Goal: Task Accomplishment & Management: Use online tool/utility

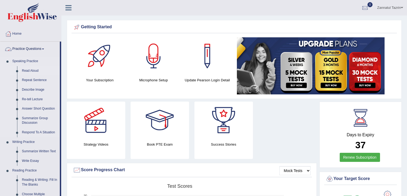
click at [36, 70] on link "Read Aloud" at bounding box center [39, 71] width 40 height 10
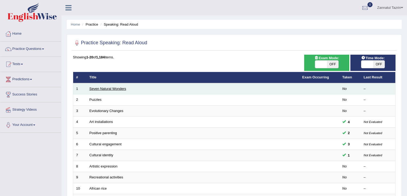
click at [112, 88] on link "Seven Natural Wonders" at bounding box center [107, 89] width 37 height 4
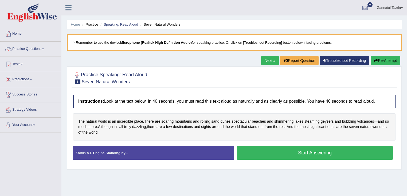
click at [324, 154] on button "Start Answering" at bounding box center [315, 153] width 156 height 14
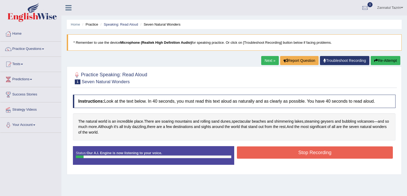
click at [324, 154] on button "Stop Recording" at bounding box center [315, 152] width 156 height 12
